Goal: Task Accomplishment & Management: Complete application form

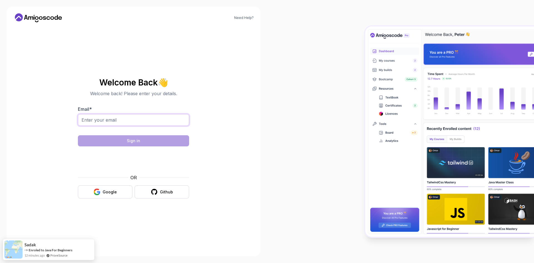
click at [112, 123] on input "Email *" at bounding box center [133, 120] width 111 height 12
click at [120, 120] on input "Email *" at bounding box center [133, 120] width 111 height 12
paste input "[EMAIL_ADDRESS][DOMAIN_NAME]"
type input "[EMAIL_ADDRESS][DOMAIN_NAME]"
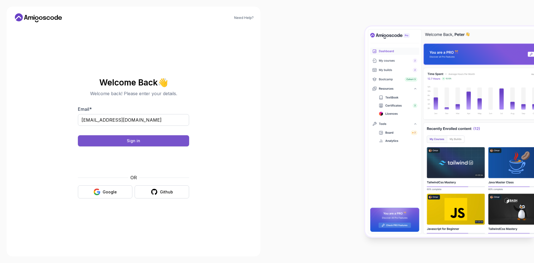
click at [135, 142] on div "Sign in" at bounding box center [133, 141] width 13 height 6
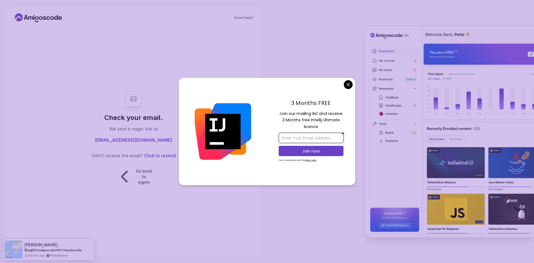
click at [315, 137] on input "email" at bounding box center [311, 138] width 65 height 10
paste input "[EMAIL_ADDRESS][DOMAIN_NAME]"
type input "[EMAIL_ADDRESS][DOMAIN_NAME]"
click at [304, 152] on p "Join now" at bounding box center [311, 151] width 53 height 6
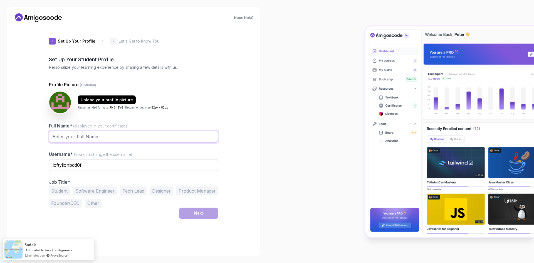
click at [99, 137] on input "Full Name* (displayed in your certificates)" at bounding box center [133, 137] width 169 height 12
type input "Salah-Eddine Abousaid"
click at [97, 165] on input "loftylionbdd0f" at bounding box center [133, 165] width 169 height 12
drag, startPoint x: 109, startPoint y: 165, endPoint x: 11, endPoint y: 166, distance: 98.4
click at [11, 166] on div "Need Help? 1 Set Up Your Profile 1 Set Up Your Profile 2 Let's Get to Know You …" at bounding box center [134, 131] width 254 height 249
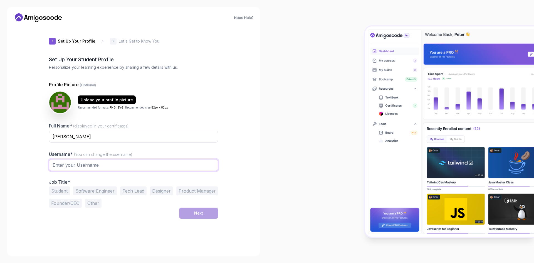
click at [72, 167] on input "text" at bounding box center [133, 165] width 169 height 12
drag, startPoint x: 111, startPoint y: 134, endPoint x: 82, endPoint y: 138, distance: 28.6
click at [82, 138] on input "Salah-Eddine Abousaid" at bounding box center [133, 137] width 169 height 12
click at [66, 164] on input "text" at bounding box center [133, 165] width 169 height 12
click at [98, 191] on button "Software Engineer" at bounding box center [95, 190] width 44 height 9
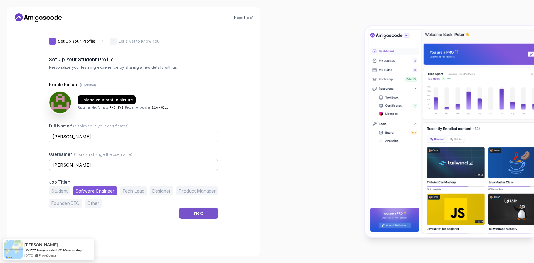
click at [207, 217] on button "Next" at bounding box center [198, 212] width 39 height 11
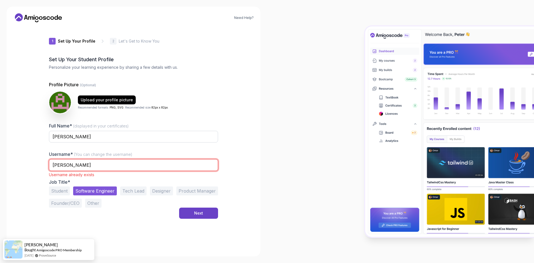
drag, startPoint x: 64, startPoint y: 164, endPoint x: 75, endPoint y: 166, distance: 10.5
click at [75, 166] on input "Salah-Eddine" at bounding box center [133, 165] width 169 height 12
type input "SalahEdd"
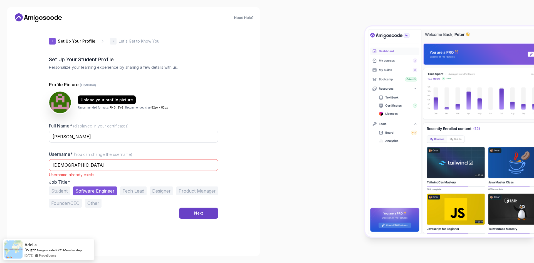
click at [279, 168] on div at bounding box center [400, 131] width 267 height 263
click at [198, 215] on div "Next" at bounding box center [198, 213] width 9 height 6
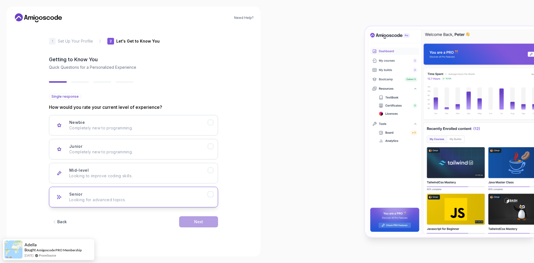
click at [96, 196] on div "Senior Looking for advanced topics." at bounding box center [138, 196] width 138 height 11
click at [204, 224] on button "Next" at bounding box center [198, 221] width 39 height 11
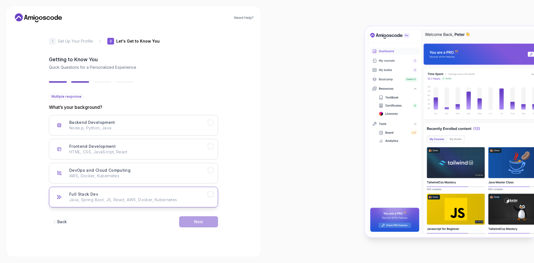
click at [98, 196] on div "Full Stack Dev Java, Spring Boot, JS, React, AWS, Docker, Kubernetes" at bounding box center [138, 196] width 138 height 11
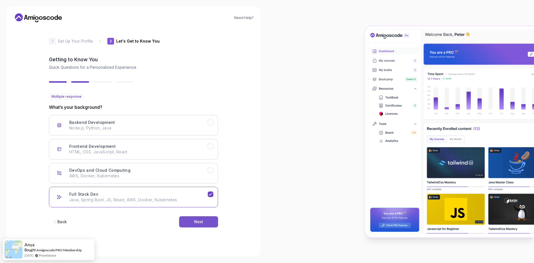
click at [205, 220] on button "Next" at bounding box center [198, 221] width 39 height 11
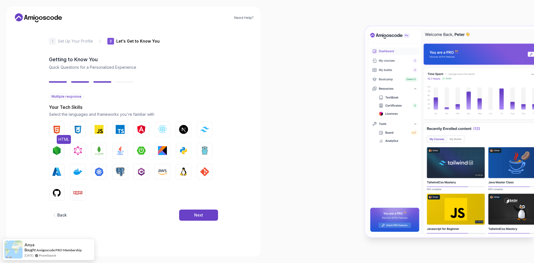
click at [55, 127] on img "button" at bounding box center [56, 129] width 9 height 9
click at [74, 130] on img "button" at bounding box center [77, 129] width 9 height 9
click at [96, 131] on img "button" at bounding box center [99, 129] width 9 height 9
click at [116, 132] on img "button" at bounding box center [120, 129] width 9 height 9
click at [144, 132] on img "button" at bounding box center [141, 129] width 9 height 9
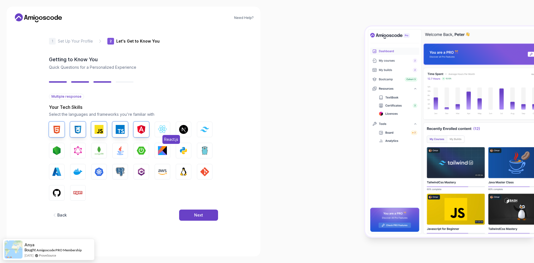
click at [162, 131] on img "button" at bounding box center [162, 129] width 9 height 9
click at [188, 130] on button "Next.js" at bounding box center [184, 130] width 16 height 16
click at [177, 130] on button "Next.js" at bounding box center [184, 130] width 16 height 16
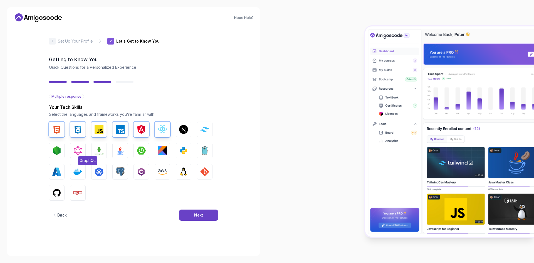
click at [85, 150] on button "GraphQL" at bounding box center [78, 151] width 16 height 16
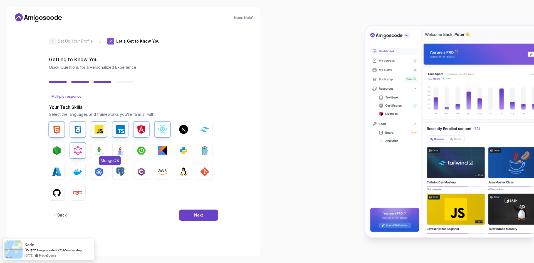
click at [99, 150] on img "button" at bounding box center [99, 150] width 9 height 9
click at [118, 150] on img "button" at bounding box center [120, 150] width 9 height 9
click at [139, 149] on img "button" at bounding box center [141, 150] width 9 height 9
click at [160, 149] on img "button" at bounding box center [162, 150] width 9 height 9
click at [182, 149] on img "button" at bounding box center [183, 150] width 9 height 9
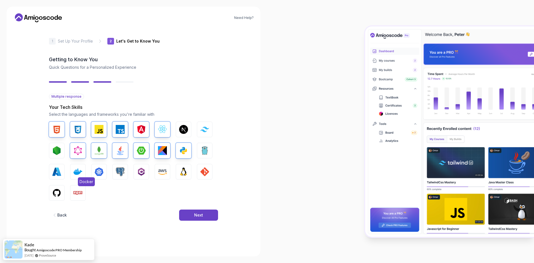
click at [74, 169] on img "button" at bounding box center [77, 171] width 9 height 9
click at [50, 169] on button "Azure" at bounding box center [57, 172] width 16 height 16
click at [99, 170] on img "button" at bounding box center [99, 171] width 9 height 9
click at [122, 169] on img "button" at bounding box center [120, 171] width 9 height 9
click at [162, 171] on img "button" at bounding box center [162, 171] width 9 height 9
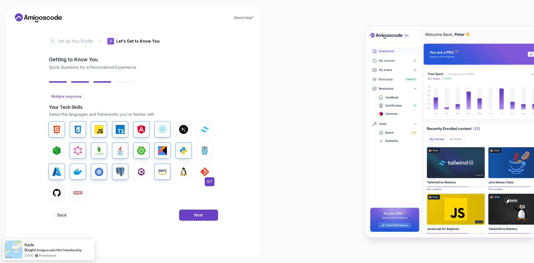
click at [202, 170] on img "button" at bounding box center [204, 171] width 9 height 9
click at [55, 192] on img "button" at bounding box center [56, 192] width 9 height 9
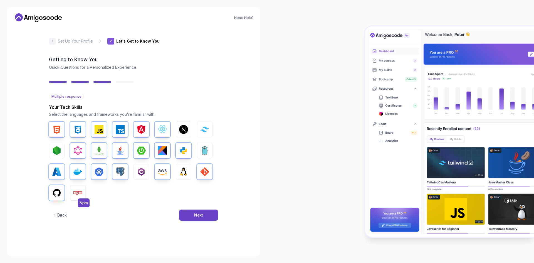
click at [76, 191] on img "button" at bounding box center [77, 192] width 9 height 9
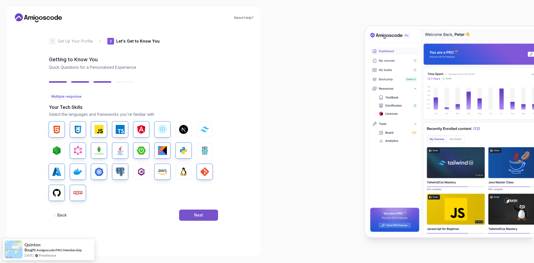
click at [197, 213] on div "Next" at bounding box center [198, 215] width 9 height 6
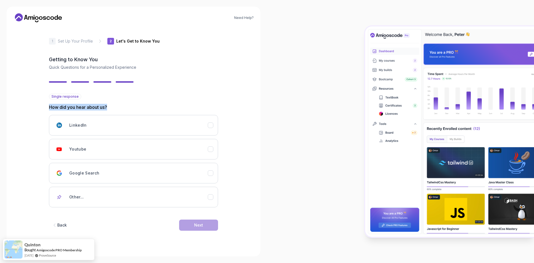
drag, startPoint x: 50, startPoint y: 110, endPoint x: 127, endPoint y: 110, distance: 77.3
click at [127, 110] on p "How did you hear about us?" at bounding box center [133, 107] width 169 height 7
click at [85, 149] on h3 "Youtube" at bounding box center [77, 149] width 17 height 6
click at [191, 227] on button "Next" at bounding box center [198, 224] width 39 height 11
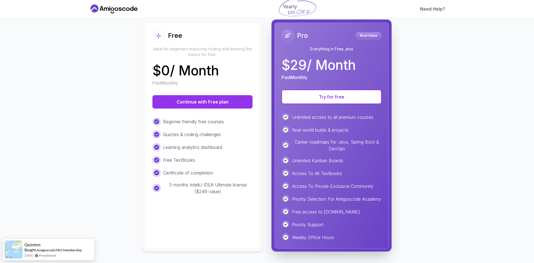
scroll to position [66, 0]
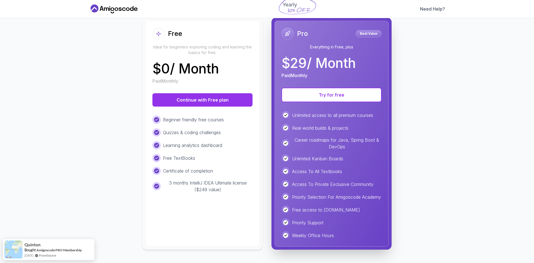
click at [188, 71] on p "$ 0 / Month" at bounding box center [185, 68] width 66 height 13
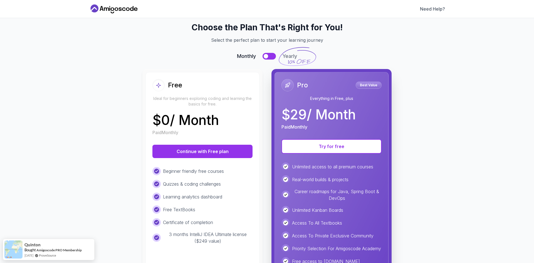
scroll to position [0, 0]
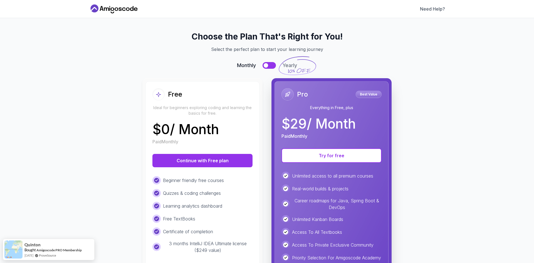
click at [273, 65] on button at bounding box center [269, 65] width 13 height 7
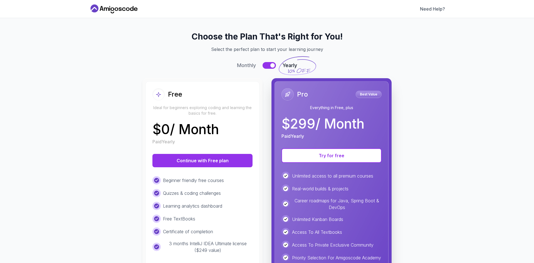
click at [267, 66] on button at bounding box center [269, 65] width 13 height 7
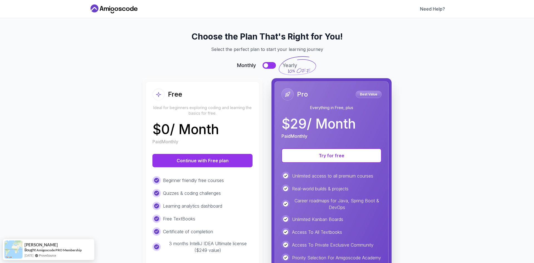
click at [266, 66] on button at bounding box center [269, 65] width 13 height 7
click at [266, 69] on div "Choose the Plan That's Right for You! Select the perfect plan to start your lea…" at bounding box center [267, 170] width 343 height 279
click at [264, 67] on button at bounding box center [269, 65] width 13 height 7
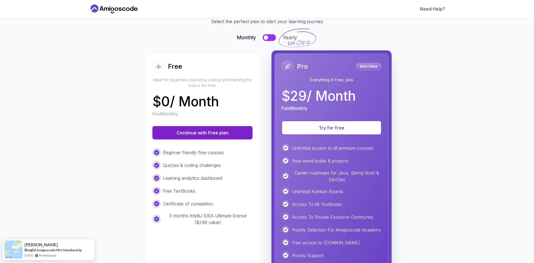
click at [187, 135] on button "Continue with Free plan" at bounding box center [202, 132] width 100 height 13
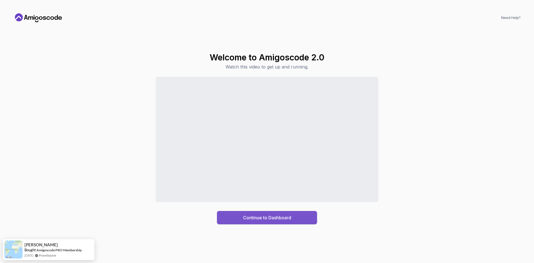
click at [255, 219] on div "Continue to Dashboard" at bounding box center [267, 217] width 48 height 7
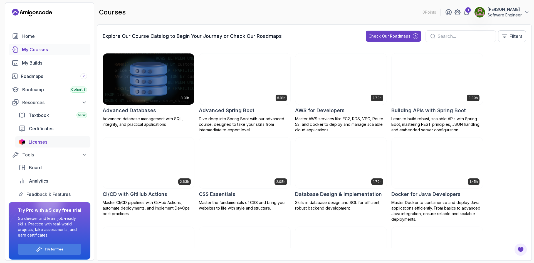
click at [31, 145] on span "Licenses" at bounding box center [38, 141] width 19 height 7
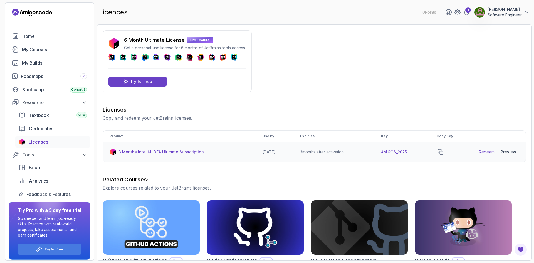
drag, startPoint x: 251, startPoint y: 153, endPoint x: 292, endPoint y: 152, distance: 40.6
click at [292, 152] on td "2026-06-12" at bounding box center [275, 152] width 38 height 20
drag, startPoint x: 118, startPoint y: 151, endPoint x: 220, endPoint y: 155, distance: 102.1
click at [220, 155] on div "3 Months IntelliJ IDEA Ultimate Subscription" at bounding box center [180, 151] width 140 height 7
click at [41, 141] on span "Licenses" at bounding box center [39, 141] width 20 height 7
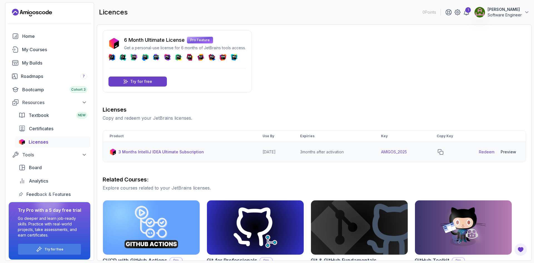
click at [263, 150] on td "2026-06-12" at bounding box center [275, 152] width 38 height 20
click at [488, 151] on link "Redeem" at bounding box center [487, 152] width 16 height 6
click at [443, 151] on icon "copy-button" at bounding box center [441, 152] width 6 height 6
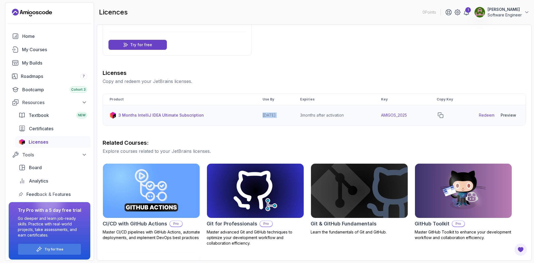
scroll to position [56, 0]
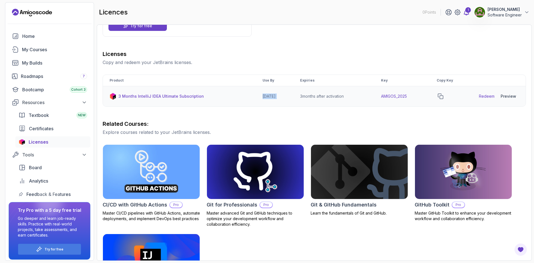
click at [463, 12] on icon at bounding box center [466, 12] width 7 height 7
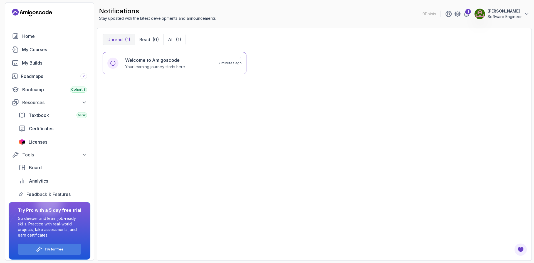
click at [198, 66] on div "Welcome to Amigoscode Your learning journey starts here" at bounding box center [168, 63] width 86 height 13
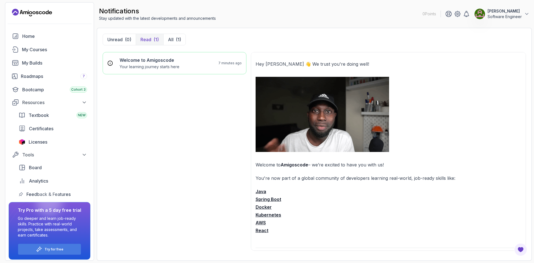
click at [326, 113] on img at bounding box center [322, 114] width 133 height 75
click at [41, 141] on span "Licenses" at bounding box center [38, 141] width 19 height 7
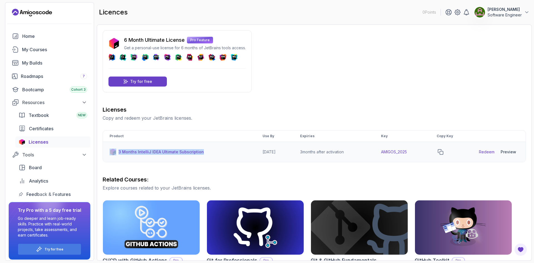
drag, startPoint x: 206, startPoint y: 150, endPoint x: 113, endPoint y: 152, distance: 93.5
click at [113, 152] on div "3 Months IntelliJ IDEA Ultimate Subscription" at bounding box center [180, 151] width 140 height 7
copy div "3 Months IntelliJ IDEA Ultimate Subscription"
click at [497, 14] on p "Software Engineer" at bounding box center [504, 15] width 34 height 6
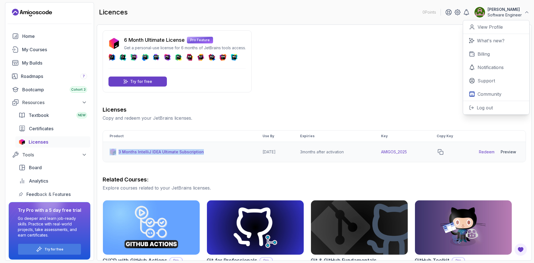
click at [202, 143] on td "3 Months IntelliJ IDEA Ultimate Subscription" at bounding box center [179, 152] width 153 height 20
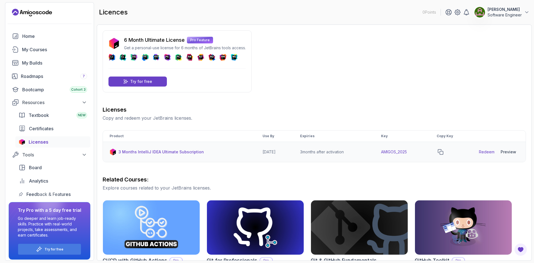
click at [199, 151] on p "3 Months IntelliJ IDEA Ultimate Subscription" at bounding box center [160, 152] width 85 height 6
click at [183, 153] on p "3 Months IntelliJ IDEA Ultimate Subscription" at bounding box center [160, 152] width 85 height 6
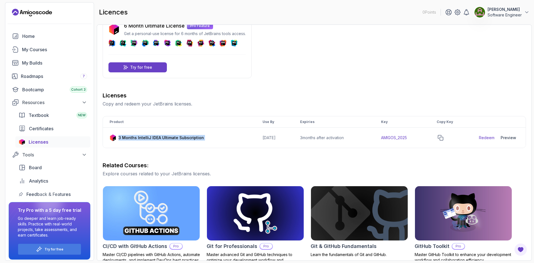
scroll to position [0, 0]
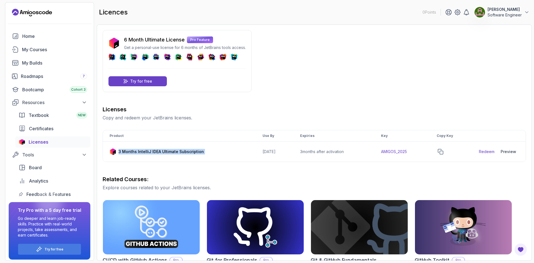
click at [515, 10] on p "Salah-Eddine Abousaid" at bounding box center [504, 10] width 34 height 6
